Goal: Check status: Check status

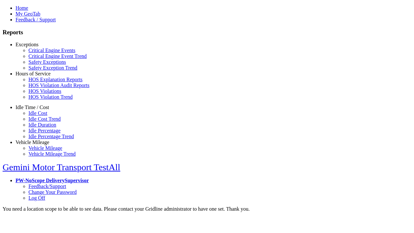
scroll to position [3, 0]
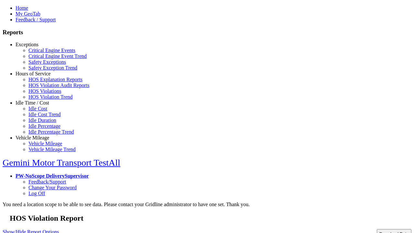
type input "**********"
